Goal: Task Accomplishment & Management: Complete application form

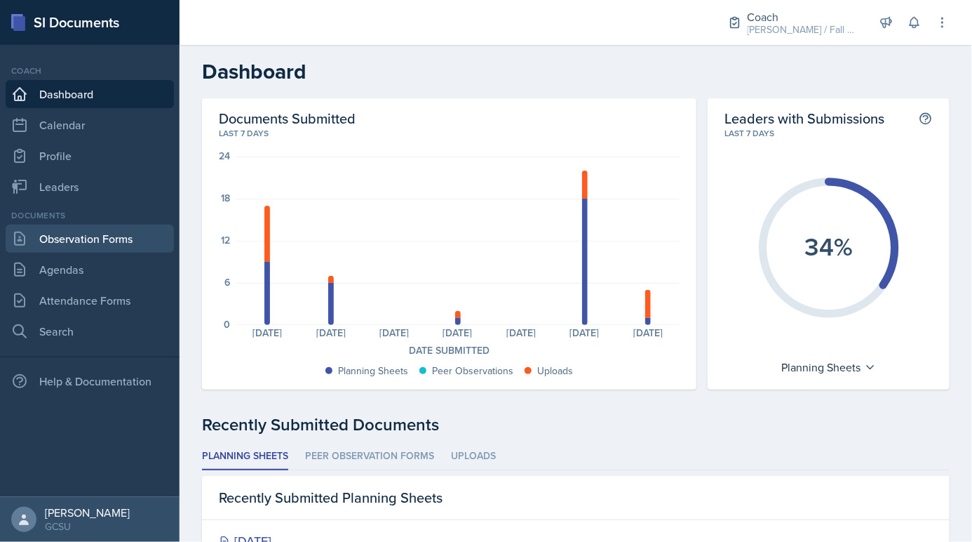
click at [142, 250] on link "Observation Forms" at bounding box center [90, 239] width 168 height 28
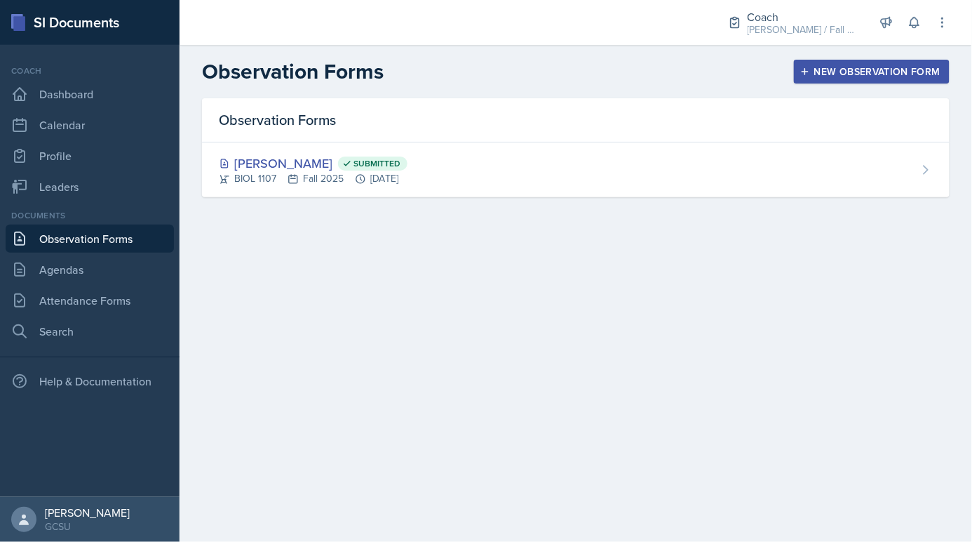
click at [801, 72] on button "New Observation Form" at bounding box center [872, 72] width 156 height 24
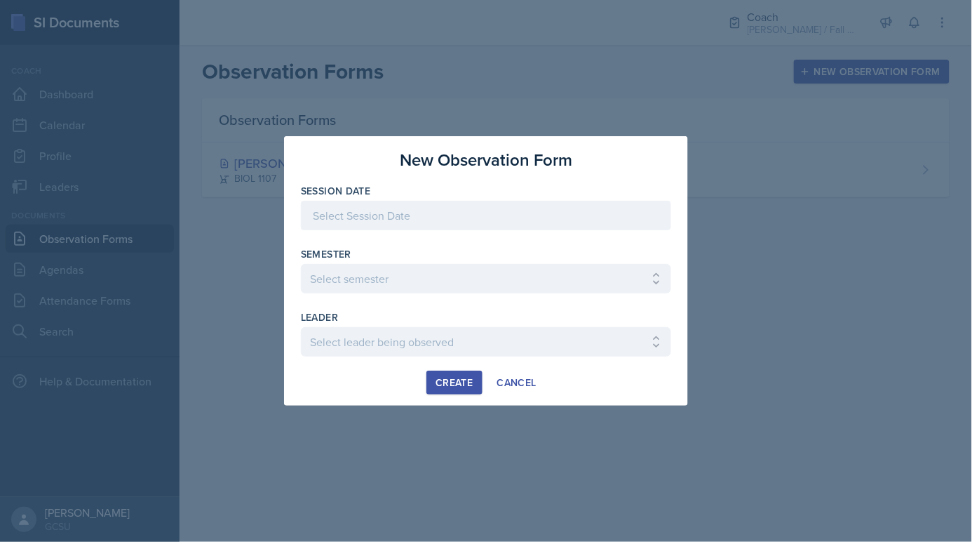
click at [365, 206] on div at bounding box center [486, 215] width 370 height 29
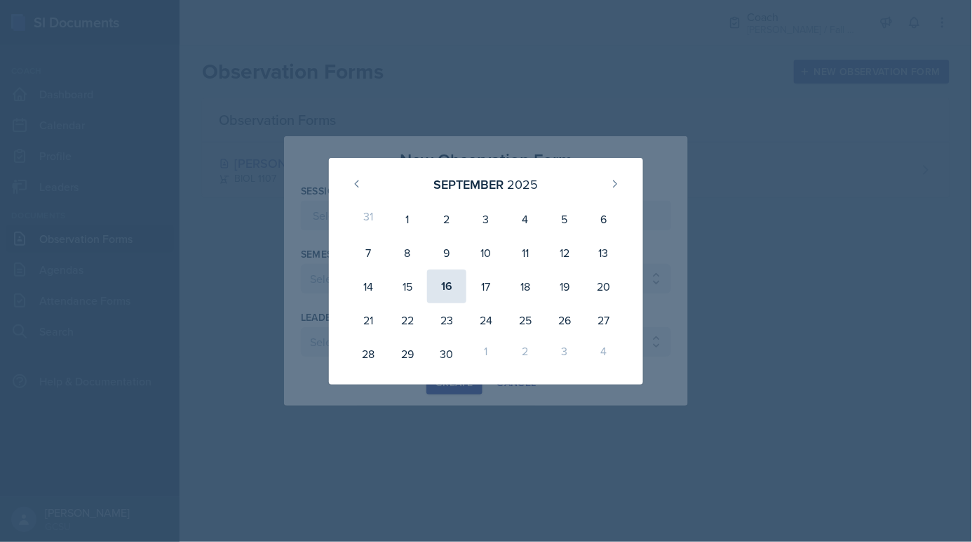
click at [447, 294] on div "16" at bounding box center [446, 286] width 39 height 34
type input "[DATE]"
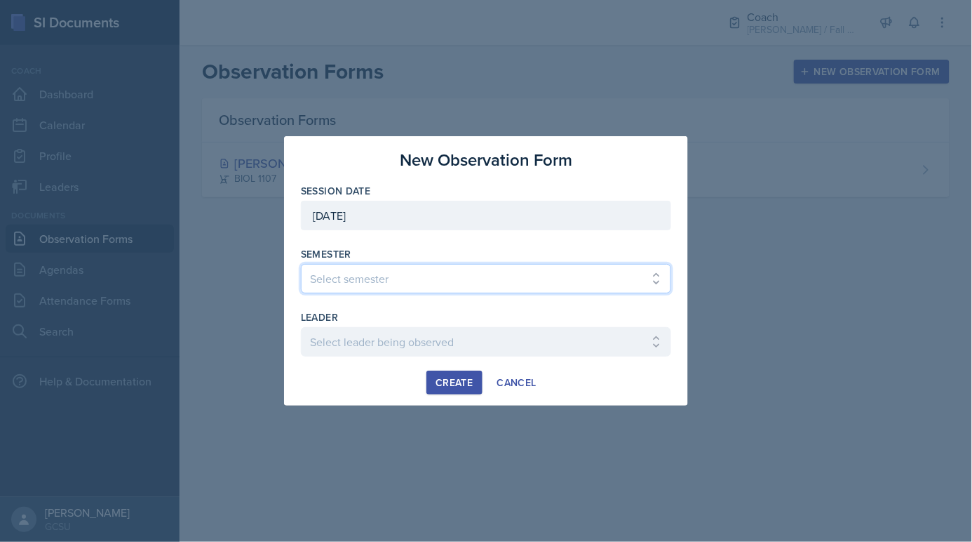
click at [384, 275] on select "Select semester All Spring 2020 Fall 2023 Spring 2019 Spring 2018 Fall 2017 Spr…" at bounding box center [486, 278] width 370 height 29
select select "986fdc3e-2246-4ffd-9cb8-78666de4ebed"
click at [301, 264] on select "Select semester All Spring 2020 Fall 2023 Spring 2019 Spring 2018 Fall 2017 Spr…" at bounding box center [486, 278] width 370 height 29
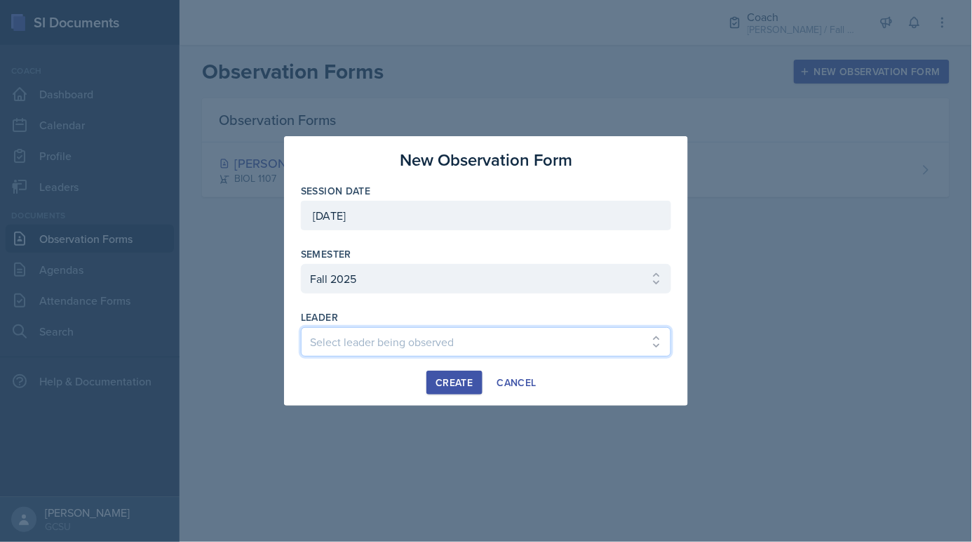
click at [355, 336] on select "Select leader being observed [PERSON_NAME] / MATH 1113 / [PERSON_NAME] [PERSON_…" at bounding box center [486, 341] width 370 height 29
select select "7ed1895e-300f-4a18-81d3-1da7e4908fb2"
click at [301, 327] on select "Select leader being observed [PERSON_NAME] / MATH 1113 / [PERSON_NAME] [PERSON_…" at bounding box center [486, 341] width 370 height 29
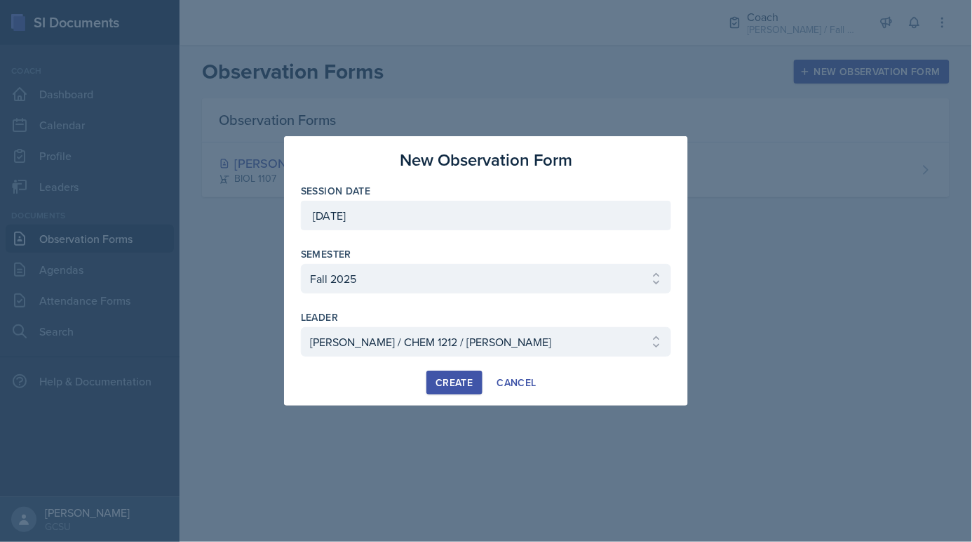
click at [450, 385] on div "Create" at bounding box center [454, 382] width 37 height 11
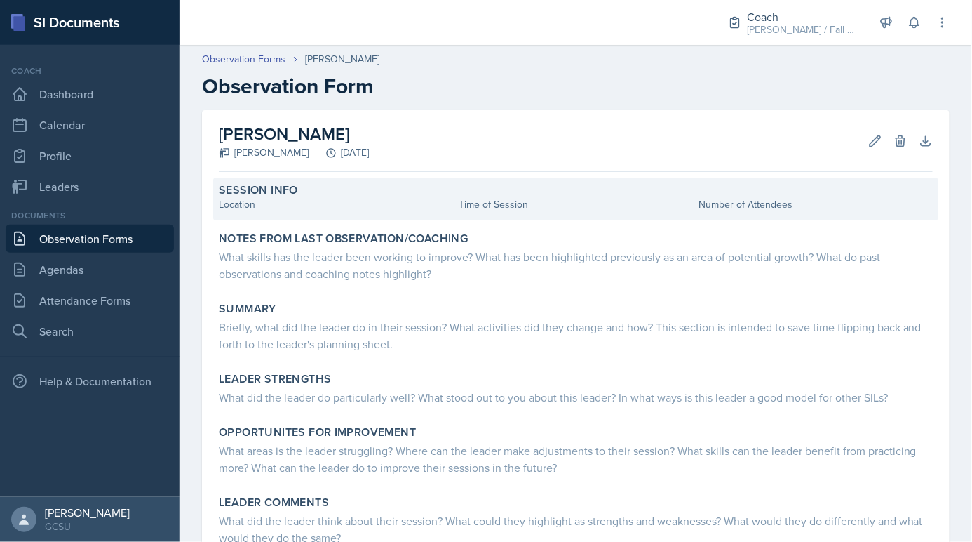
click at [296, 203] on div "Location" at bounding box center [336, 204] width 234 height 15
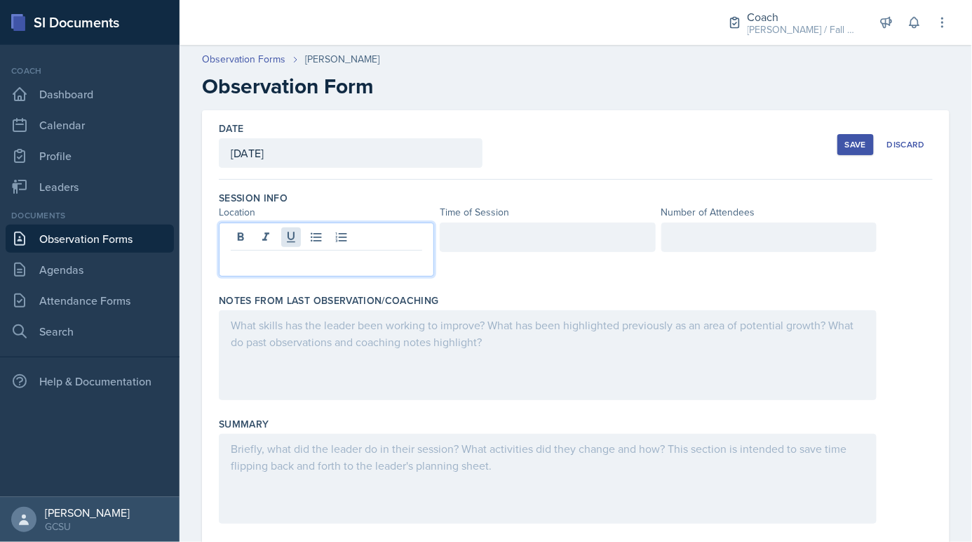
click at [297, 234] on div at bounding box center [326, 249] width 215 height 54
click at [556, 243] on div at bounding box center [547, 236] width 215 height 29
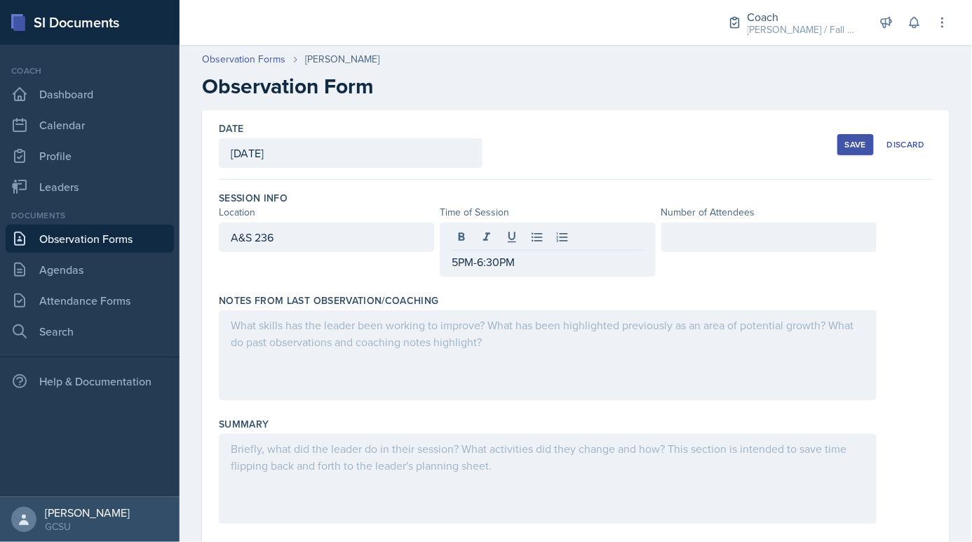
click at [854, 154] on button "Save" at bounding box center [856, 144] width 36 height 21
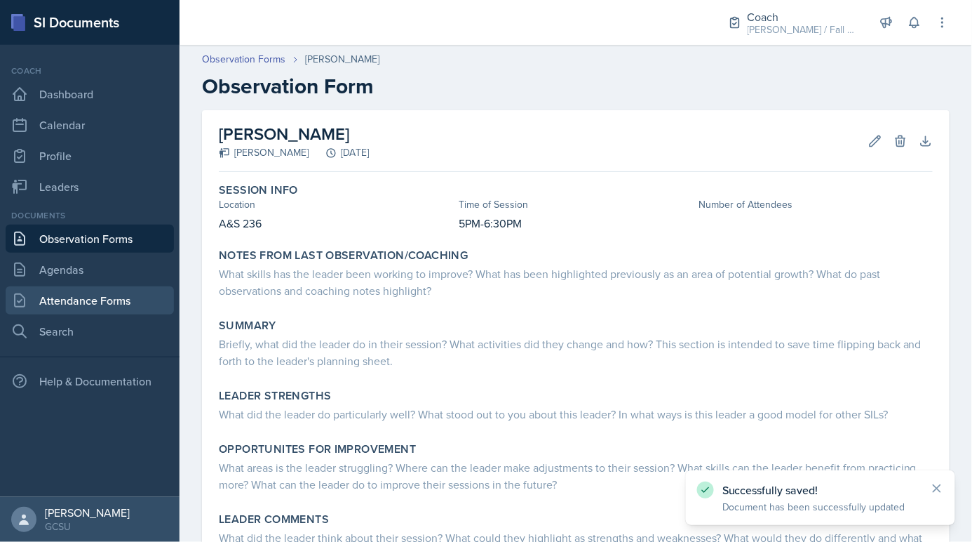
click at [128, 290] on link "Attendance Forms" at bounding box center [90, 300] width 168 height 28
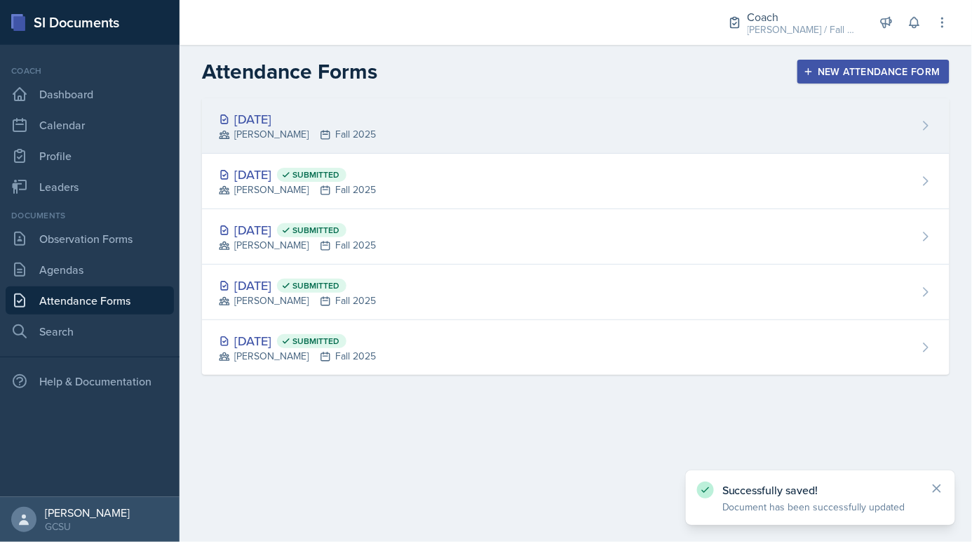
click at [283, 128] on div "[PERSON_NAME] Fall 2025" at bounding box center [297, 134] width 157 height 15
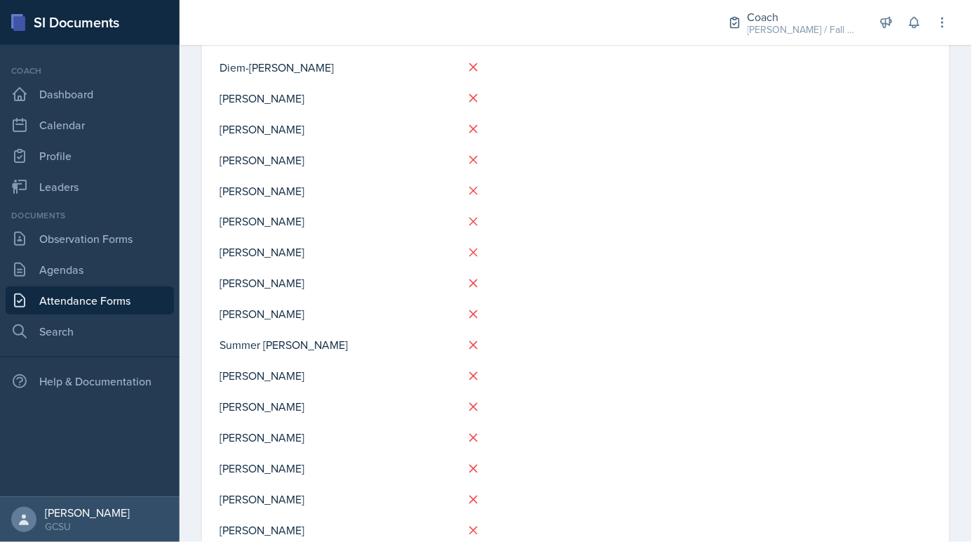
scroll to position [662, 0]
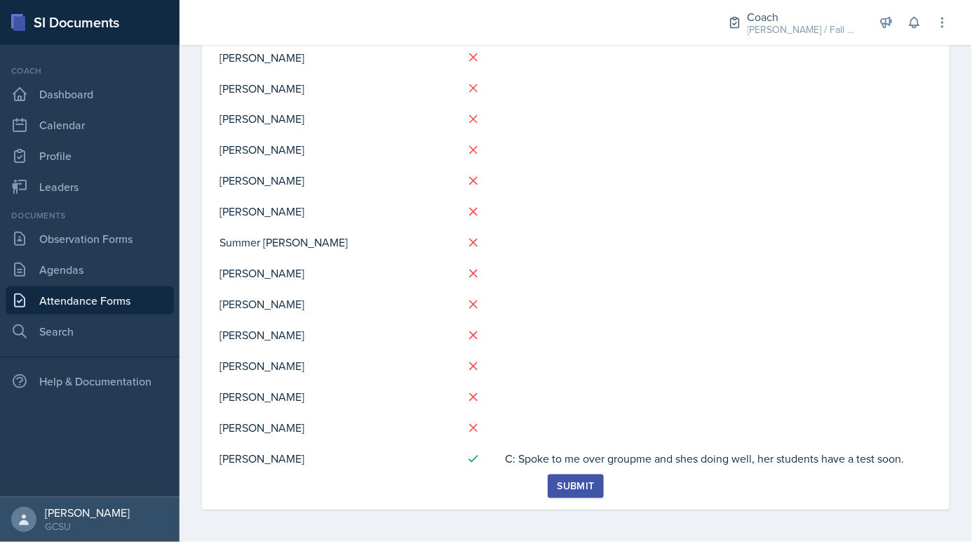
click at [95, 293] on link "Attendance Forms" at bounding box center [90, 300] width 168 height 28
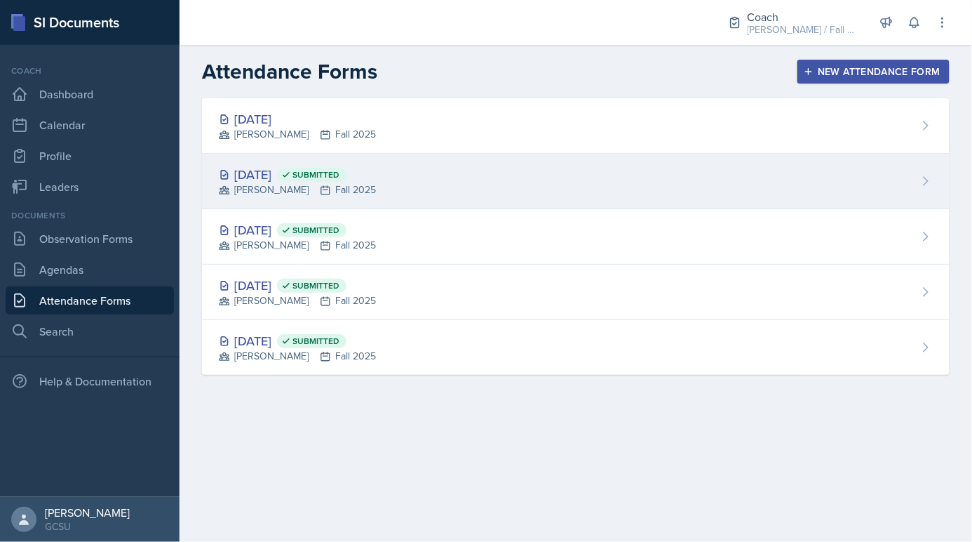
click at [324, 189] on div "[PERSON_NAME] Fall 2025" at bounding box center [297, 189] width 157 height 15
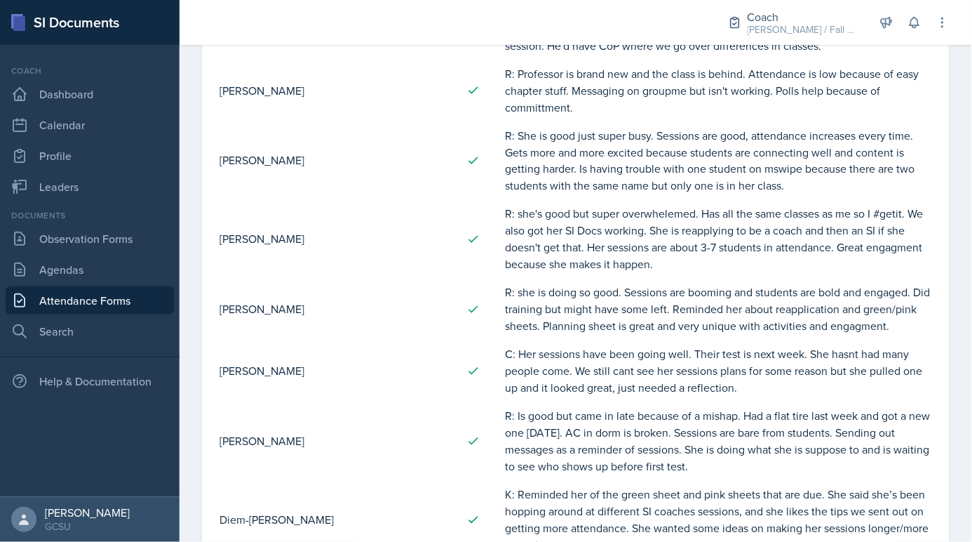
scroll to position [765, 0]
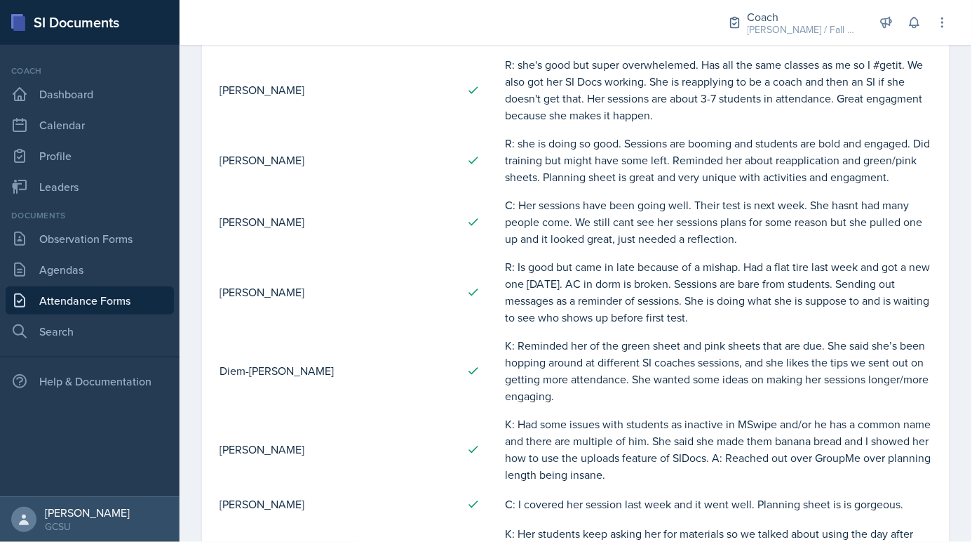
drag, startPoint x: 503, startPoint y: 267, endPoint x: 751, endPoint y: 325, distance: 254.4
click at [751, 325] on tr "[PERSON_NAME] R: Is good but came in late because of a mishap. Had a flat tire …" at bounding box center [576, 292] width 714 height 79
click at [751, 325] on td "R: Is good but came in late because of a mishap. Had a flat tire last week and …" at bounding box center [718, 292] width 429 height 79
click at [56, 299] on link "Attendance Forms" at bounding box center [90, 300] width 168 height 28
